Goal: Check status

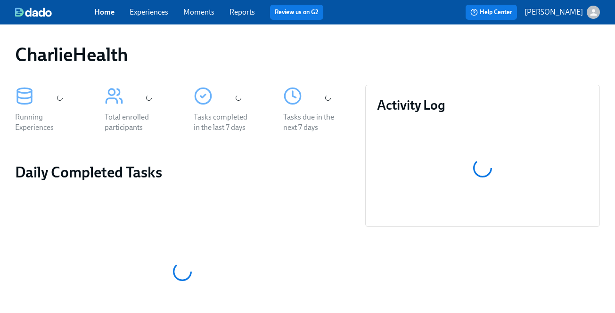
click at [139, 15] on link "Experiences" at bounding box center [149, 12] width 39 height 9
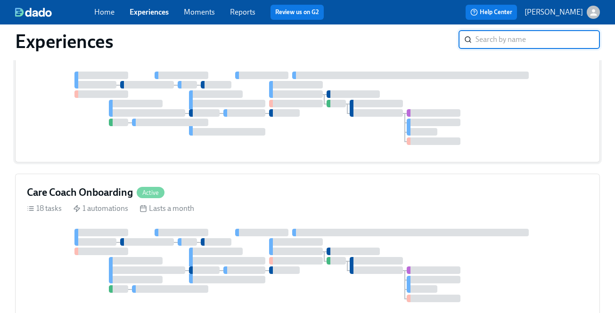
scroll to position [262, 0]
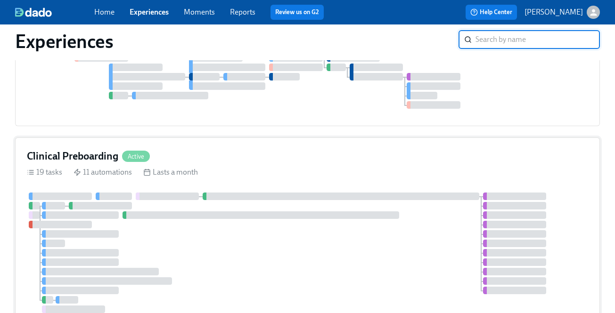
click at [268, 165] on div "Clinical Preboarding Active 19 tasks 11 automations Lasts a month" at bounding box center [307, 239] width 584 height 203
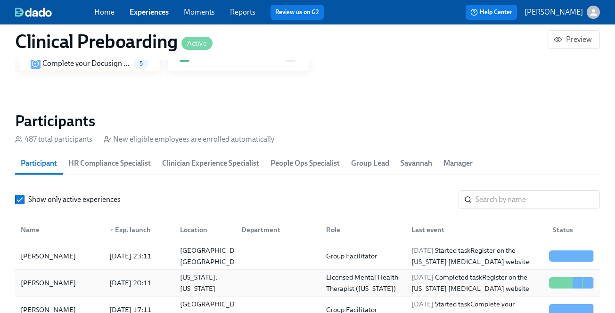
scroll to position [1044, 0]
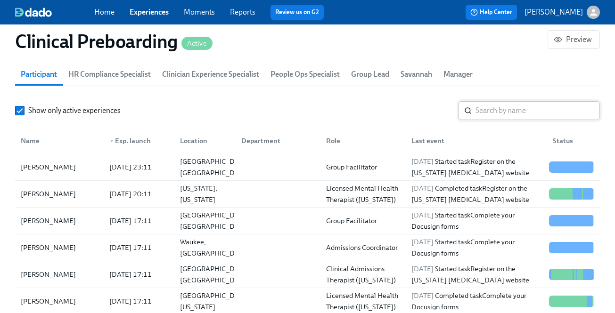
click at [496, 112] on input "search" at bounding box center [537, 110] width 124 height 19
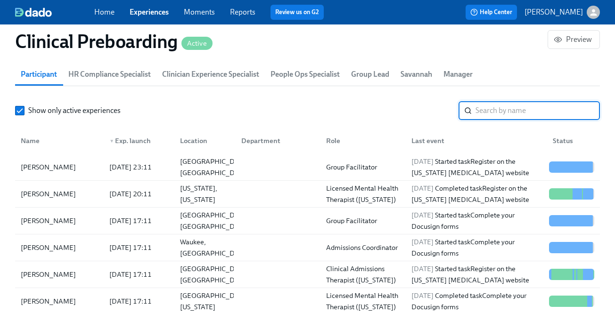
paste input "[PERSON_NAME]"
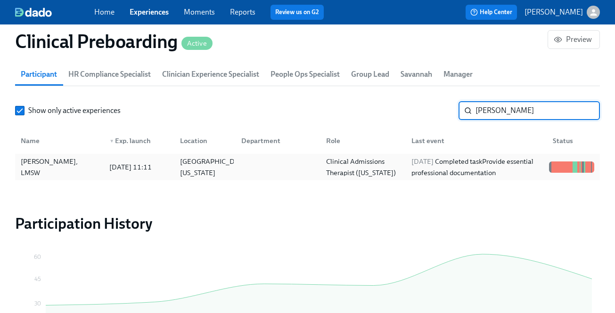
type input "[PERSON_NAME]"
click at [437, 174] on div "[DATE] Completed task Provide essential professional documentation" at bounding box center [476, 167] width 138 height 23
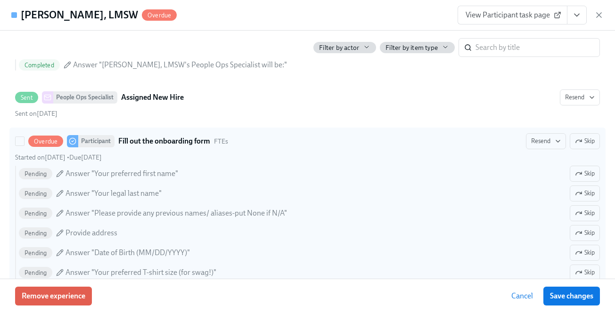
scroll to position [638, 0]
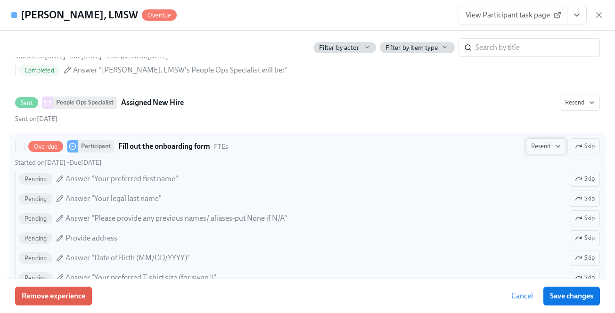
click at [531, 146] on span "Resend" at bounding box center [546, 146] width 30 height 9
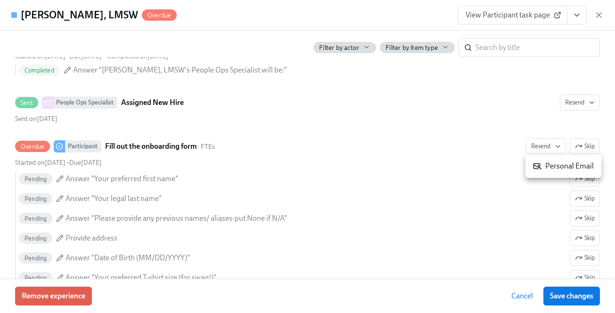
click at [544, 166] on div "Personal Email" at bounding box center [563, 166] width 61 height 10
click at [96, 16] on div at bounding box center [307, 156] width 615 height 313
click at [96, 16] on div "Personal Email" at bounding box center [307, 156] width 615 height 313
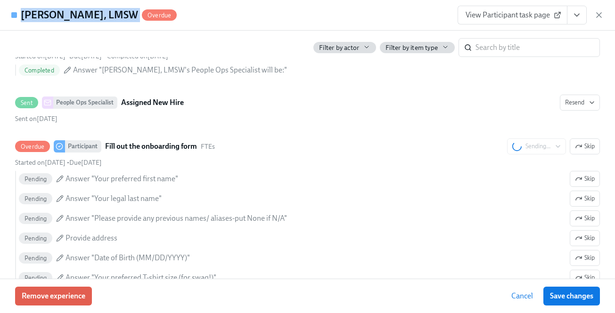
click at [96, 16] on h4 "[PERSON_NAME], LMSW" at bounding box center [79, 15] width 117 height 14
click at [102, 13] on h4 "[PERSON_NAME], LMSW" at bounding box center [79, 15] width 117 height 14
copy h4 "[PERSON_NAME]"
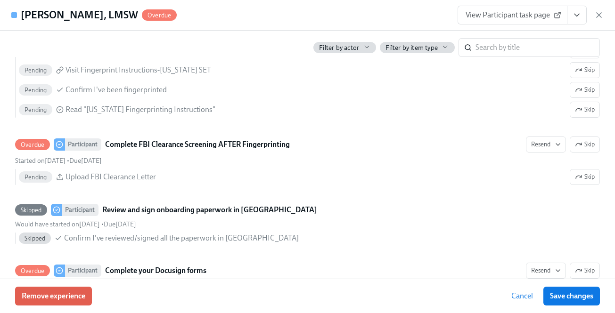
scroll to position [1650, 0]
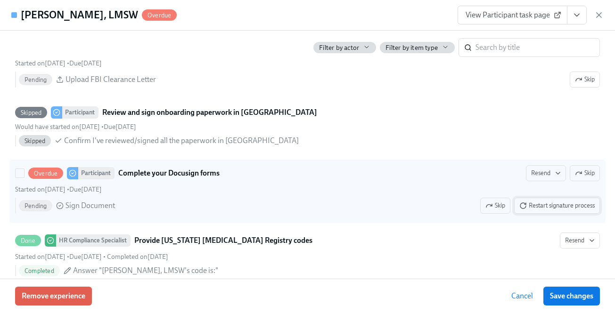
click at [551, 207] on span "Restart signature process" at bounding box center [556, 205] width 75 height 9
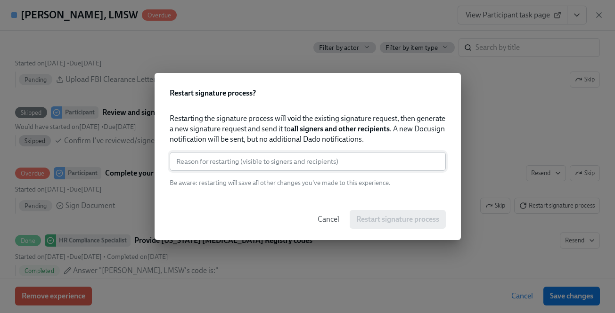
click at [377, 156] on input "text" at bounding box center [308, 161] width 276 height 19
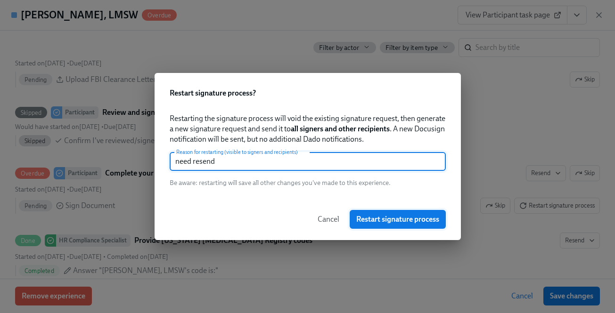
type input "need resend"
click at [383, 221] on span "Restart signature process" at bounding box center [397, 219] width 83 height 9
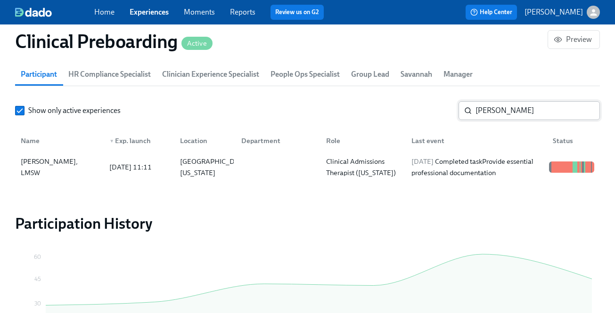
click at [487, 111] on input "[PERSON_NAME]" at bounding box center [537, 110] width 124 height 19
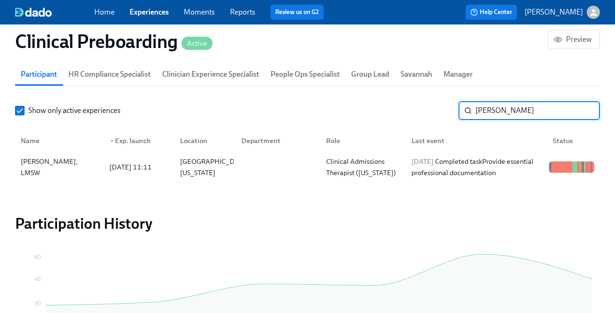
click at [487, 111] on input "[PERSON_NAME]" at bounding box center [537, 110] width 124 height 19
paste input "[PERSON_NAME]"
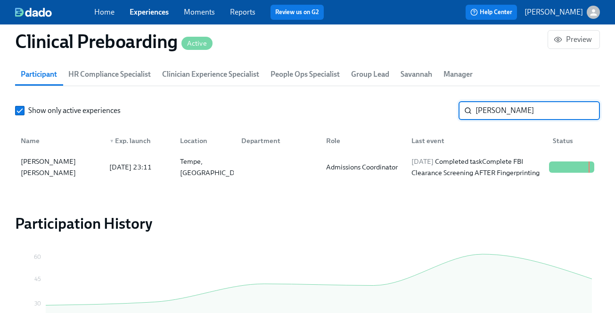
type input "[PERSON_NAME]"
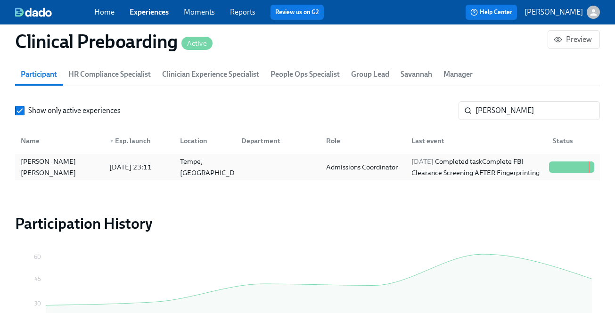
click at [438, 155] on div "[PERSON_NAME] [PERSON_NAME] [DATE] 23:11 Tempe, [GEOGRAPHIC_DATA] Admissions Co…" at bounding box center [307, 167] width 584 height 26
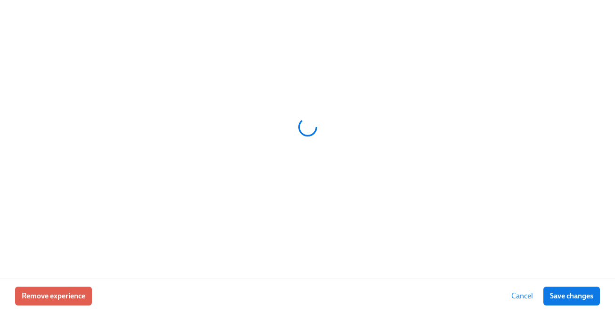
click at [439, 159] on div at bounding box center [307, 126] width 584 height 235
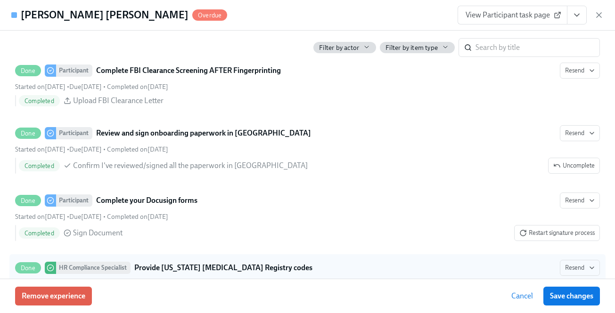
scroll to position [1510, 0]
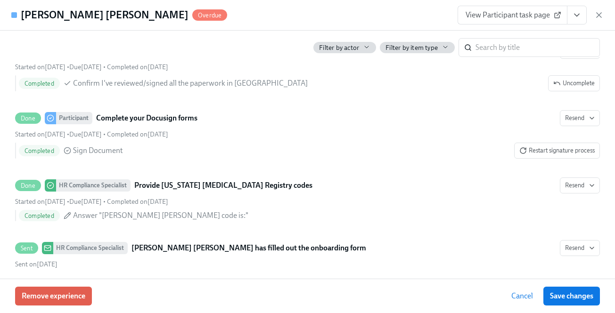
click at [573, 16] on icon "View task page" at bounding box center [576, 14] width 9 height 9
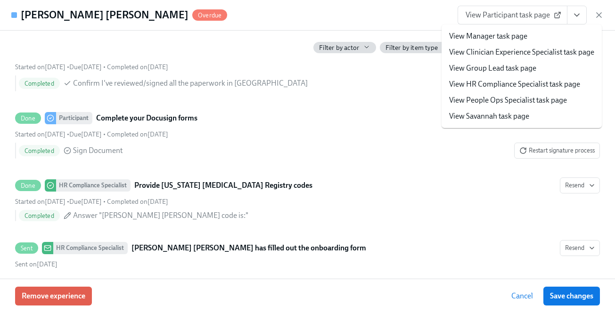
click at [533, 88] on link "View HR Compliance Specialist task page" at bounding box center [514, 84] width 131 height 10
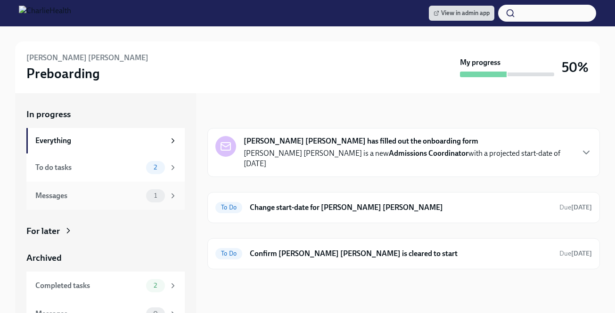
scroll to position [15, 0]
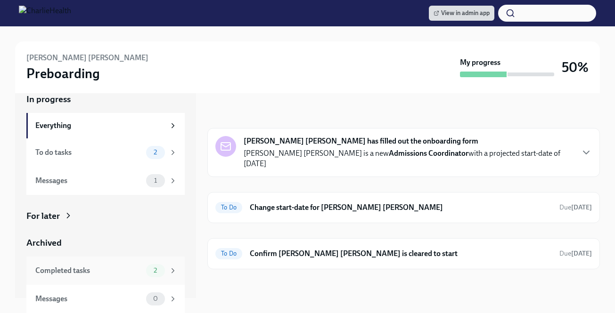
click at [132, 269] on div "Completed tasks" at bounding box center [88, 271] width 107 height 10
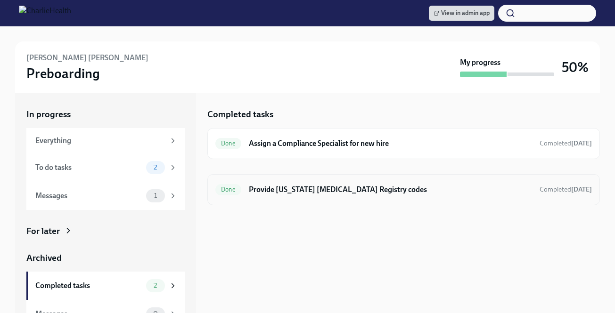
click at [233, 193] on div "Done" at bounding box center [228, 189] width 26 height 11
